Goal: Transaction & Acquisition: Purchase product/service

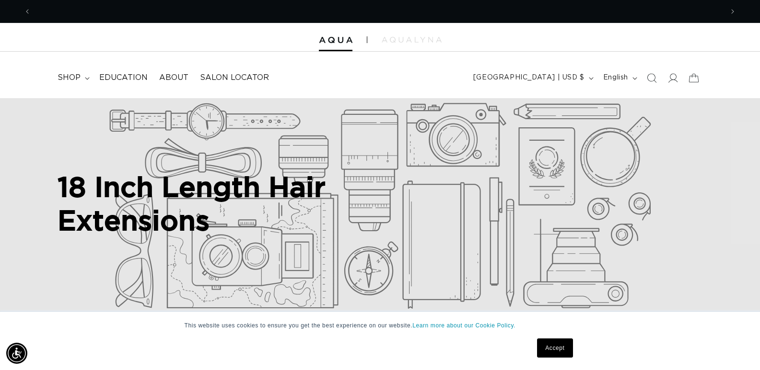
scroll to position [0, 692]
click at [72, 78] on span "shop" at bounding box center [69, 78] width 23 height 10
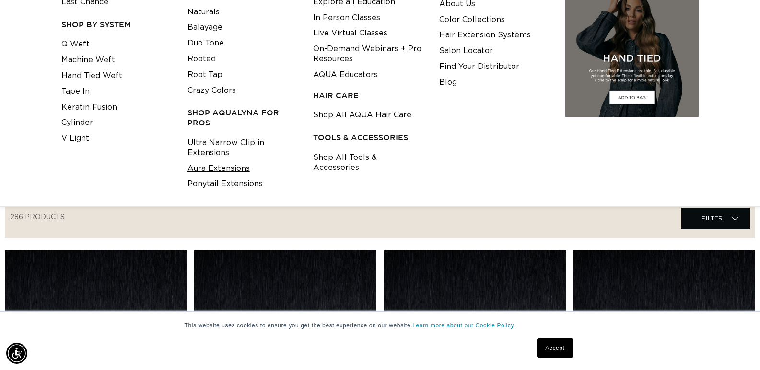
scroll to position [0, 0]
click at [214, 151] on link "Ultra Narrow Clip in Extensions" at bounding box center [242, 148] width 111 height 26
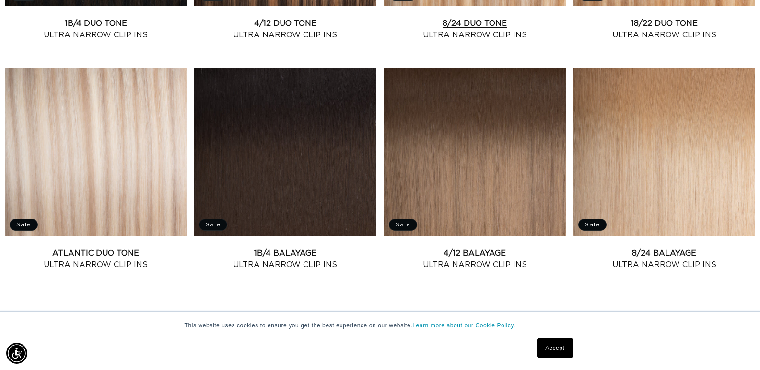
scroll to position [0, 1383]
click at [146, 248] on link "Atlantic Duo Tone Ultra Narrow Clip Ins" at bounding box center [96, 259] width 182 height 23
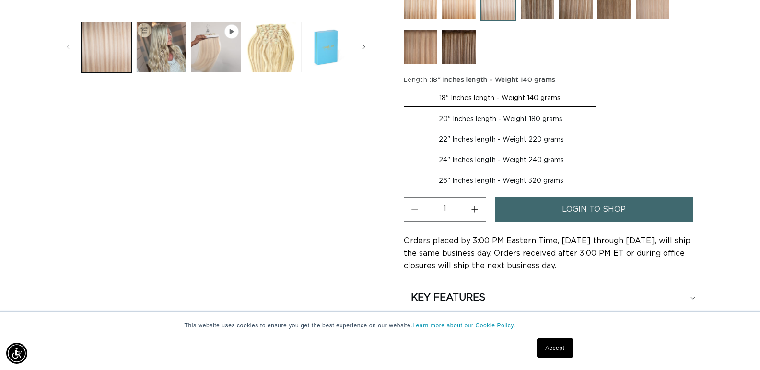
scroll to position [0, 1383]
click at [477, 155] on label "24" Inches length - Weight 240 grams Variant sold out or unavailable" at bounding box center [501, 160] width 195 height 16
click at [603, 130] on input "24" Inches length - Weight 240 grams Variant sold out or unavailable" at bounding box center [603, 130] width 0 height 0
radio input "true"
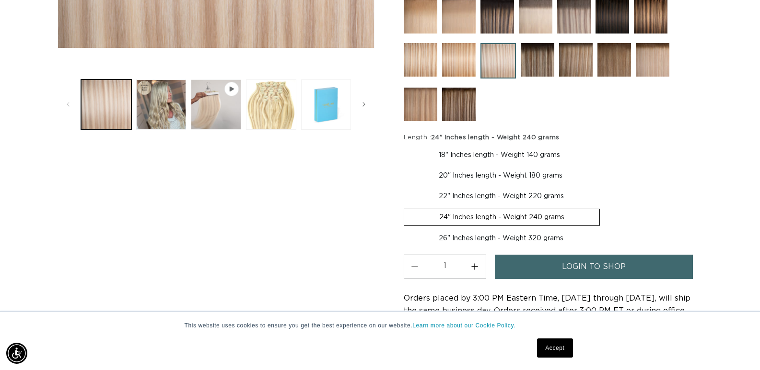
scroll to position [336, 0]
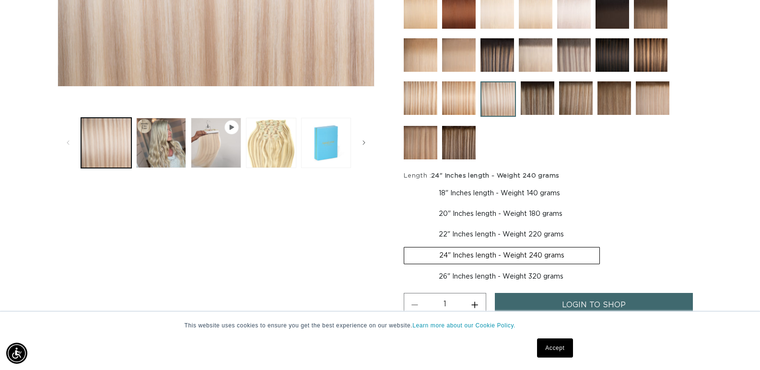
click at [529, 302] on link "login to shop" at bounding box center [594, 305] width 198 height 24
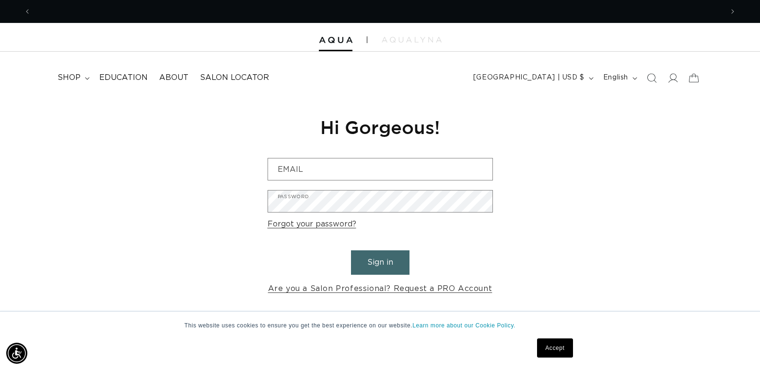
scroll to position [0, 692]
type input "madelinedevine.hairdesign@gmail.com"
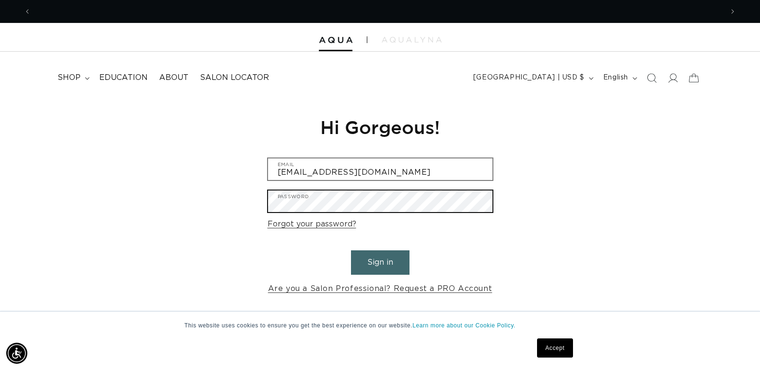
scroll to position [0, 1383]
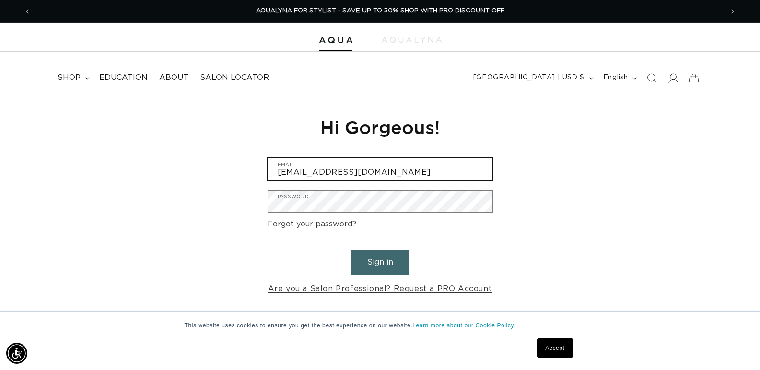
drag, startPoint x: 441, startPoint y: 167, endPoint x: 213, endPoint y: 214, distance: 232.6
click at [217, 217] on div "Reset your password We will send you an email to reset your password Email Subm…" at bounding box center [380, 205] width 760 height 215
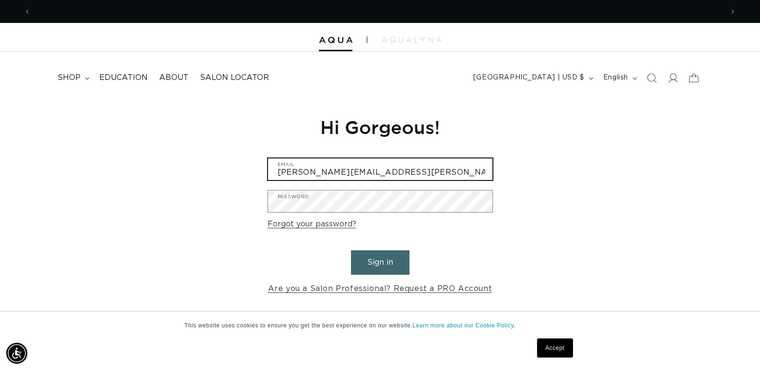
scroll to position [0, 692]
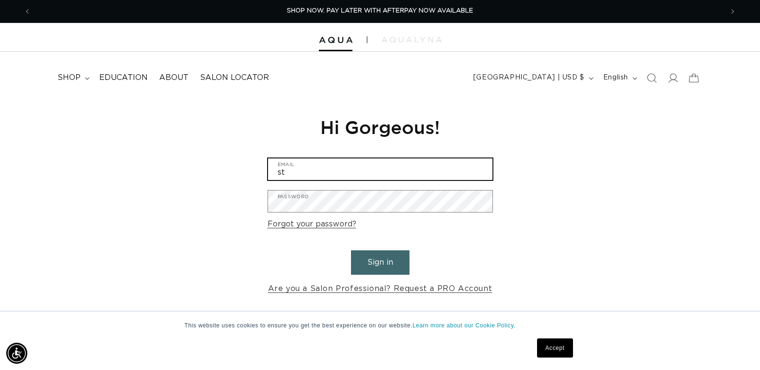
type input "s"
